Goal: Task Accomplishment & Management: Manage account settings

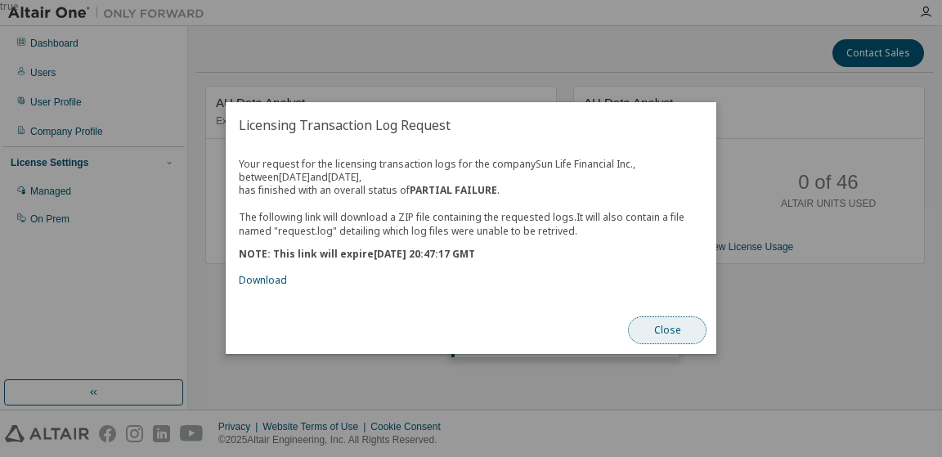
click at [666, 326] on button "Close" at bounding box center [667, 331] width 78 height 28
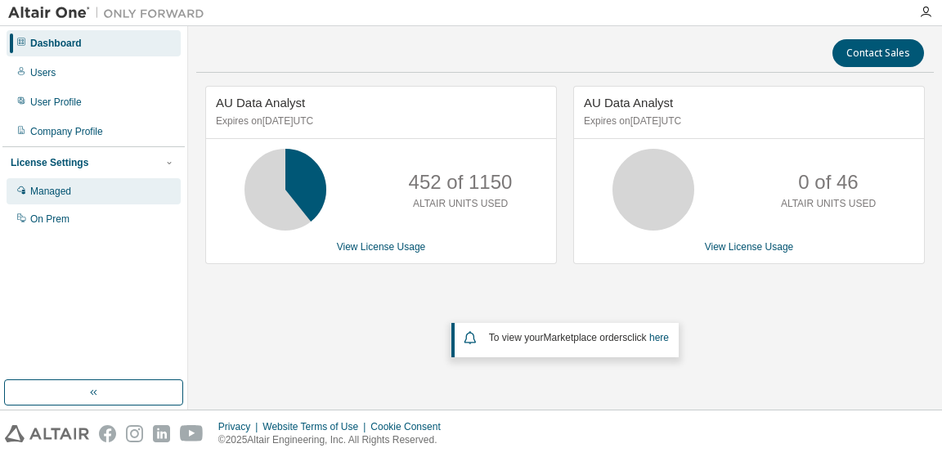
click at [33, 191] on div "Managed" at bounding box center [50, 191] width 41 height 13
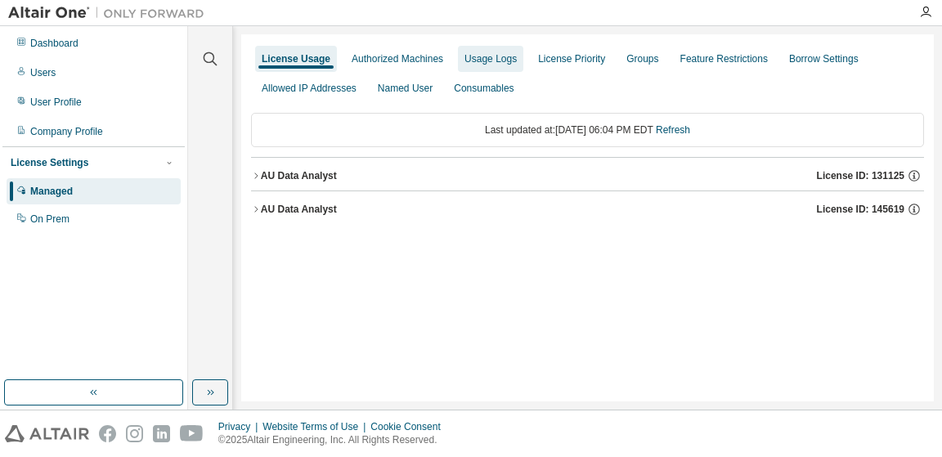
click at [494, 59] on div "Usage Logs" at bounding box center [490, 58] width 52 height 13
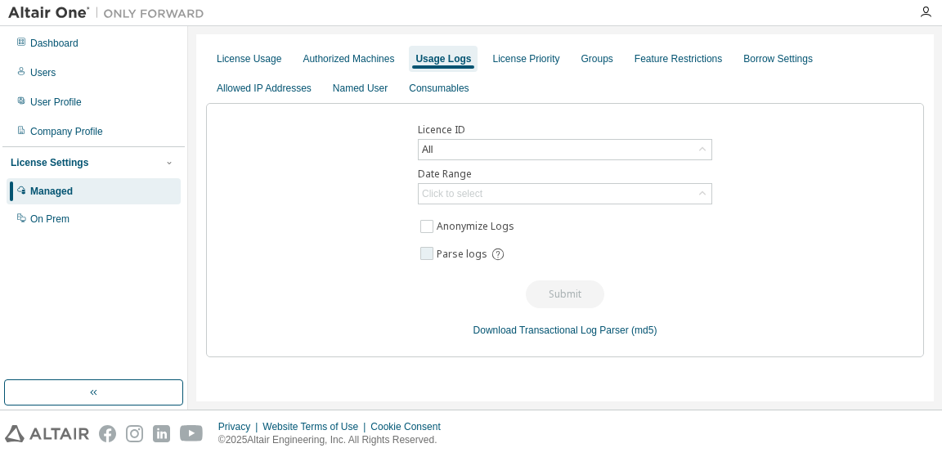
click at [475, 260] on div "Parse logs" at bounding box center [473, 254] width 73 height 15
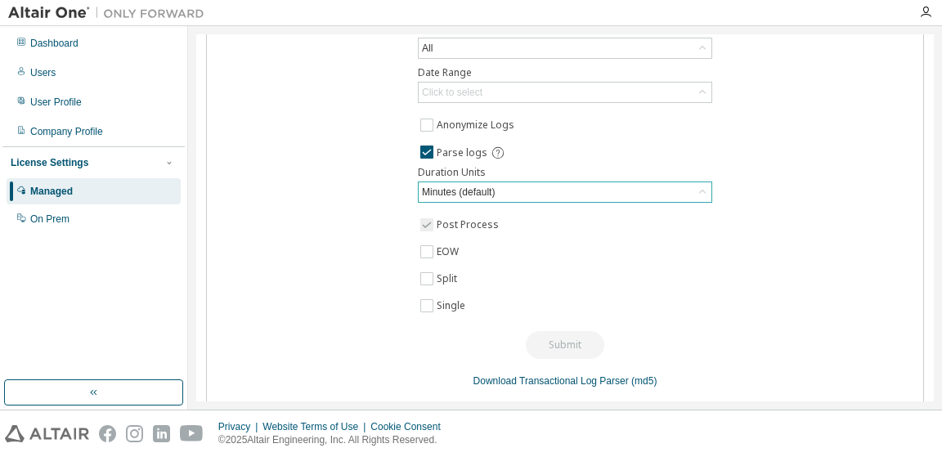
scroll to position [115, 0]
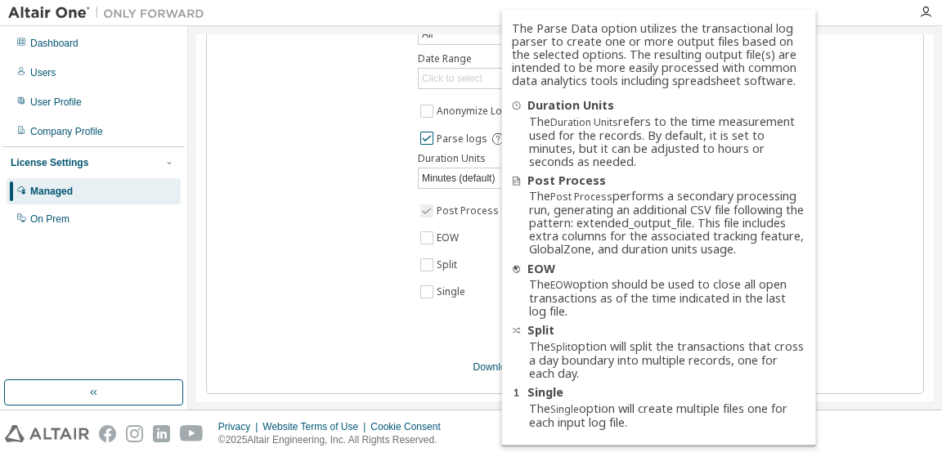
click at [491, 137] on icon at bounding box center [498, 139] width 15 height 15
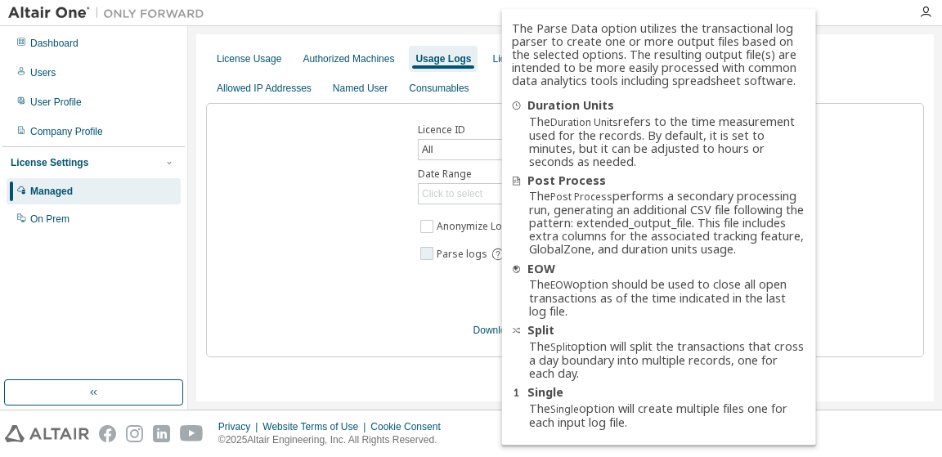
scroll to position [0, 0]
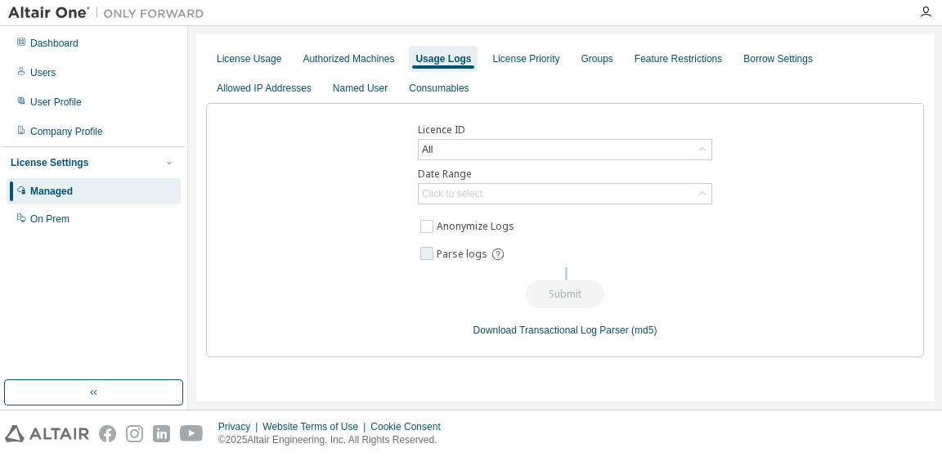
click at [497, 249] on icon at bounding box center [498, 254] width 15 height 15
click at [496, 250] on icon at bounding box center [498, 254] width 15 height 15
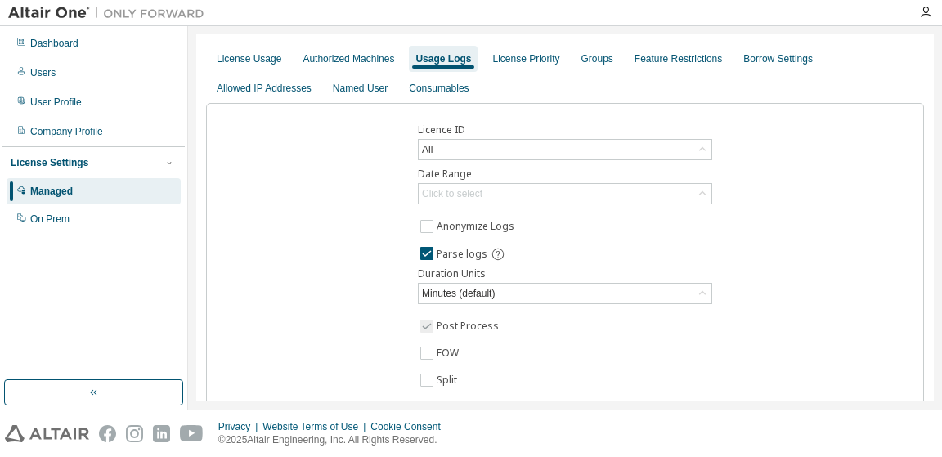
click at [360, 264] on div "Licence ID All Date Range Click to select Anonymize Logs Parse logs Duration Un…" at bounding box center [565, 306] width 718 height 406
